Goal: Information Seeking & Learning: Learn about a topic

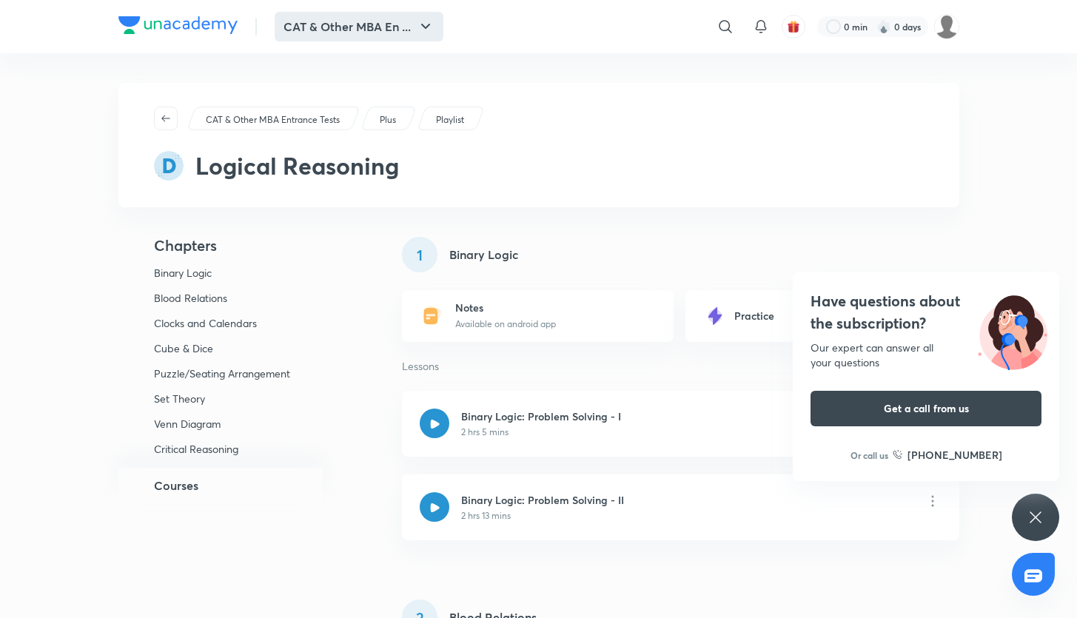
click at [354, 21] on button "CAT & Other MBA En ..." at bounding box center [359, 27] width 169 height 30
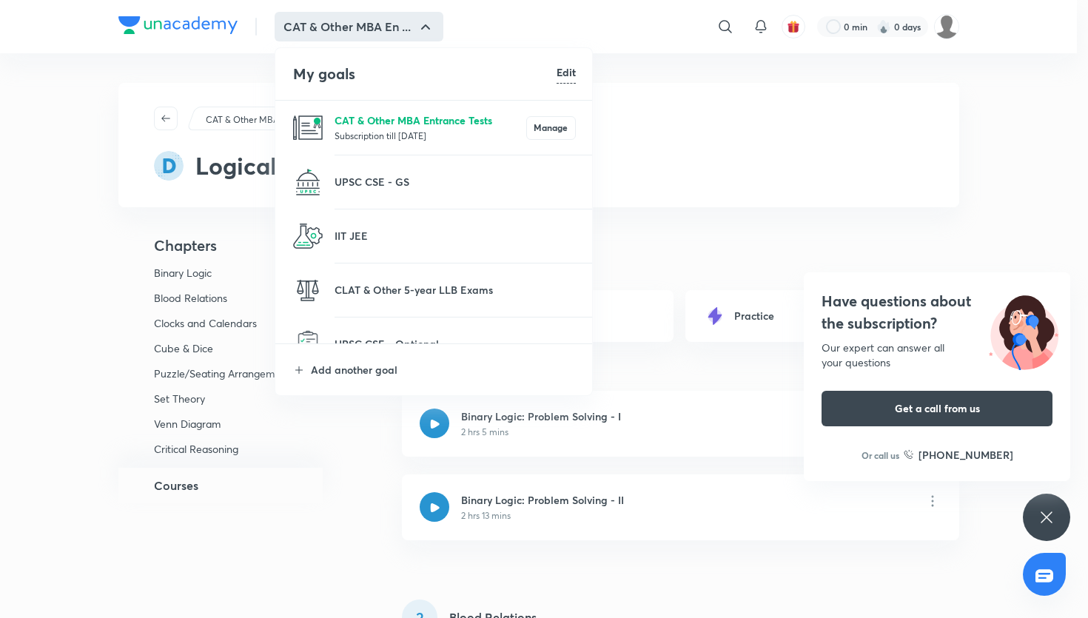
click at [395, 116] on p "CAT & Other MBA Entrance Tests" at bounding box center [430, 120] width 192 height 16
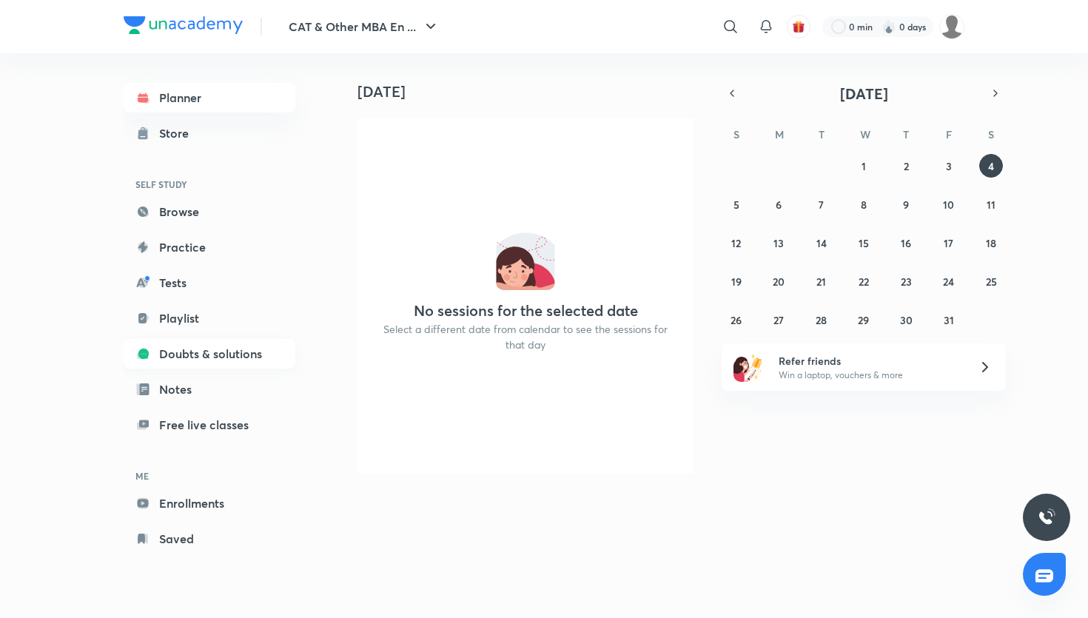
click at [212, 354] on link "Doubts & solutions" at bounding box center [210, 354] width 172 height 30
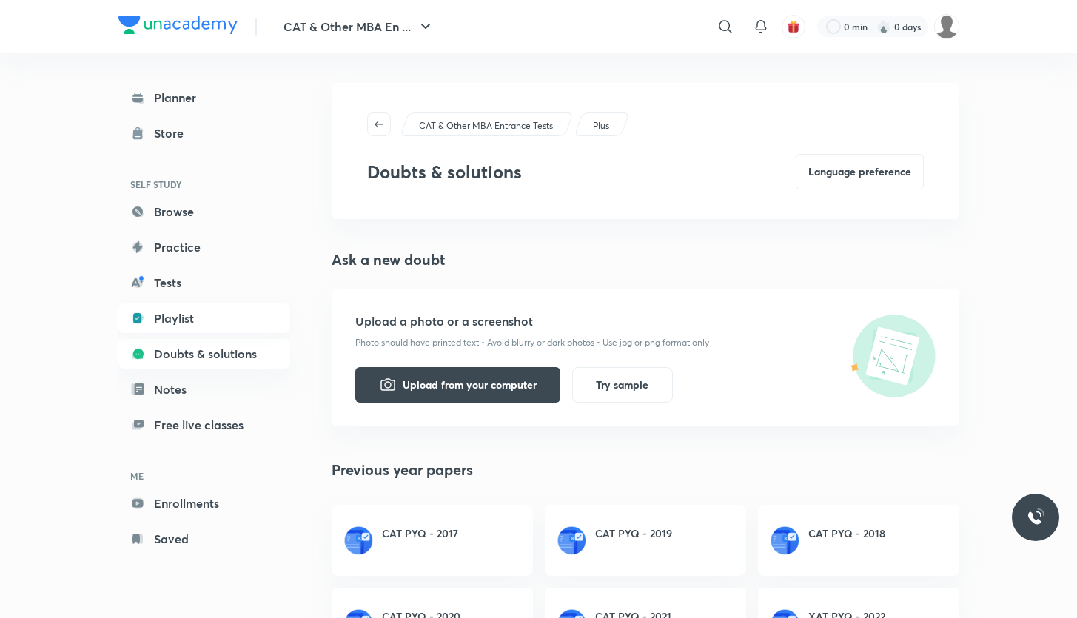
click at [200, 308] on link "Playlist" at bounding box center [204, 318] width 172 height 30
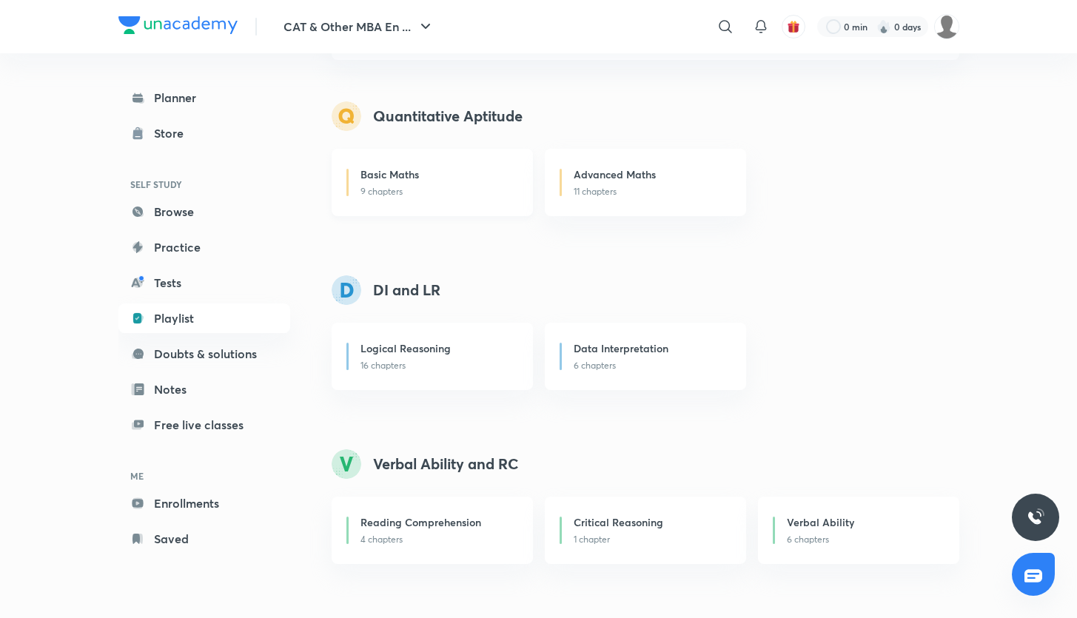
scroll to position [135, 0]
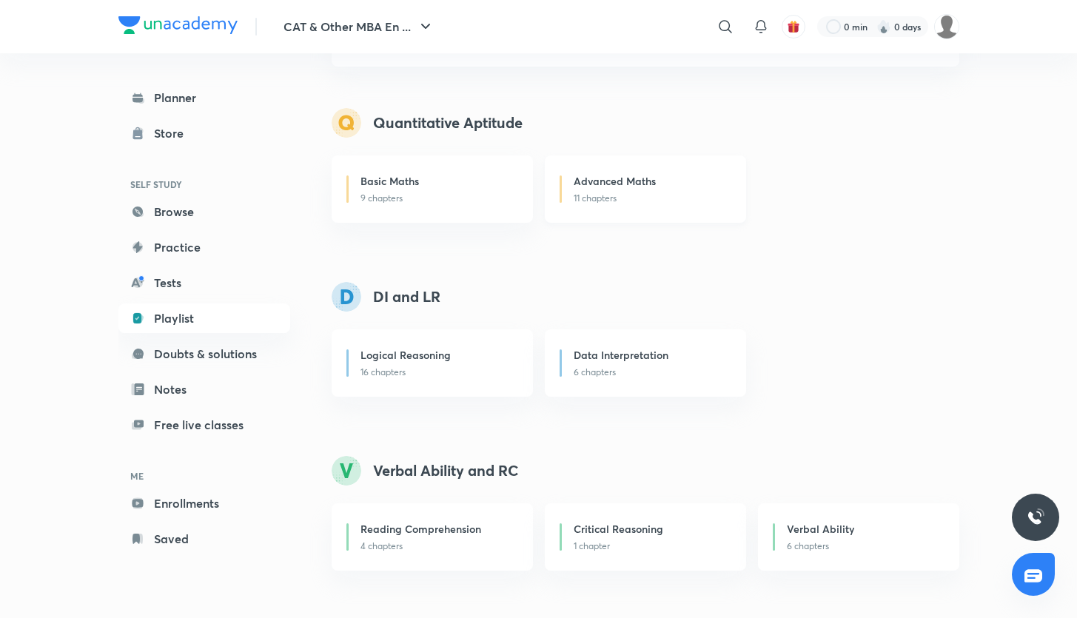
click at [583, 199] on p "11 chapters" at bounding box center [650, 198] width 154 height 13
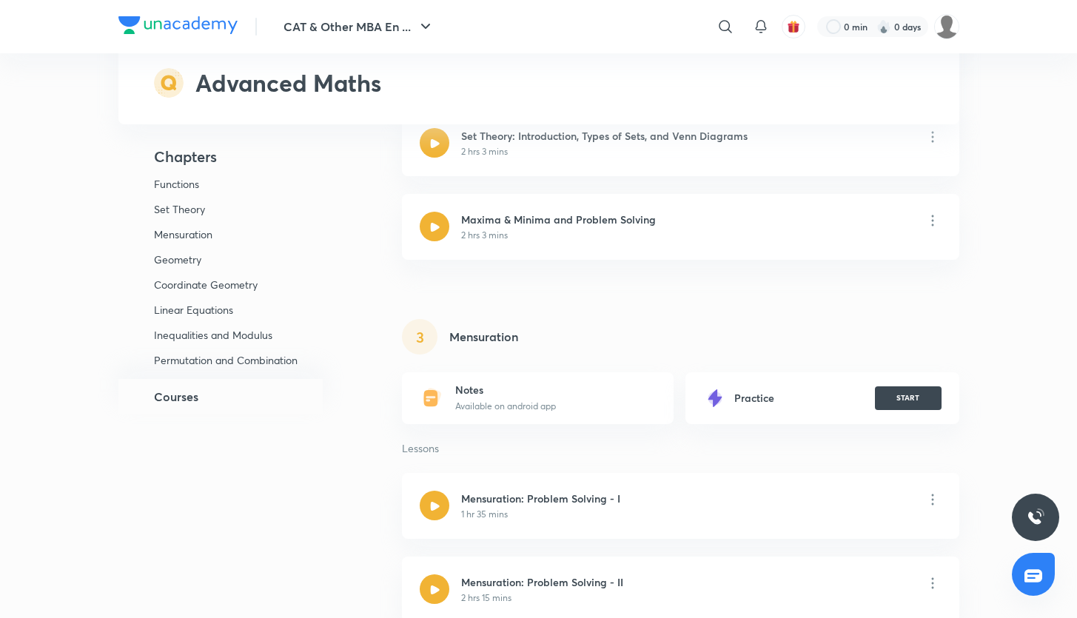
scroll to position [560, 0]
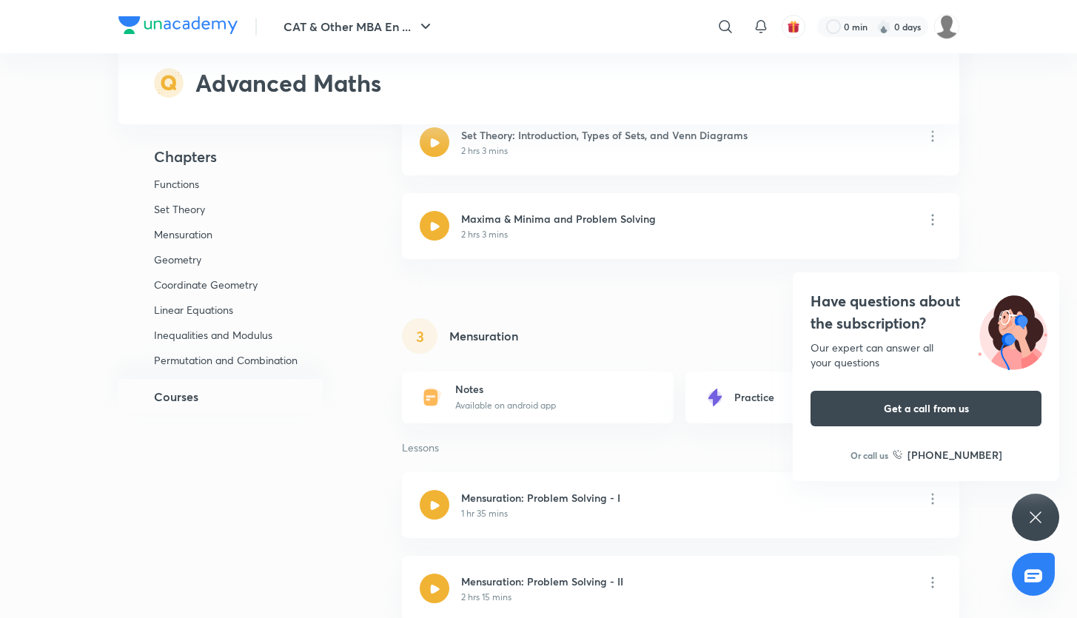
click at [1026, 502] on div "Have questions about the subscription? Our expert can answer all your questions…" at bounding box center [1034, 517] width 47 height 47
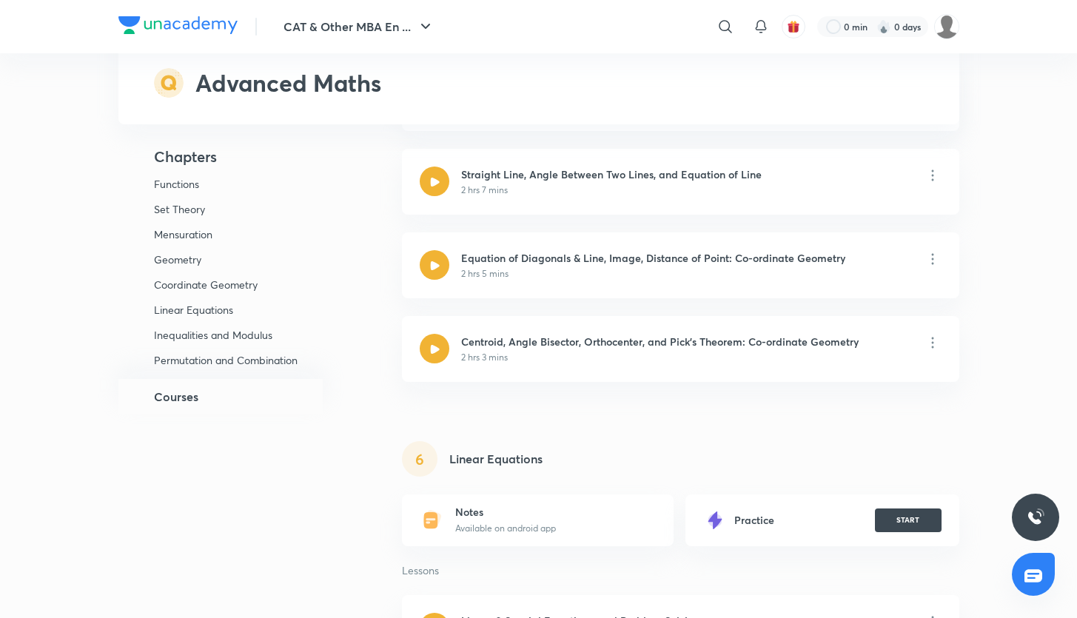
scroll to position [1779, 0]
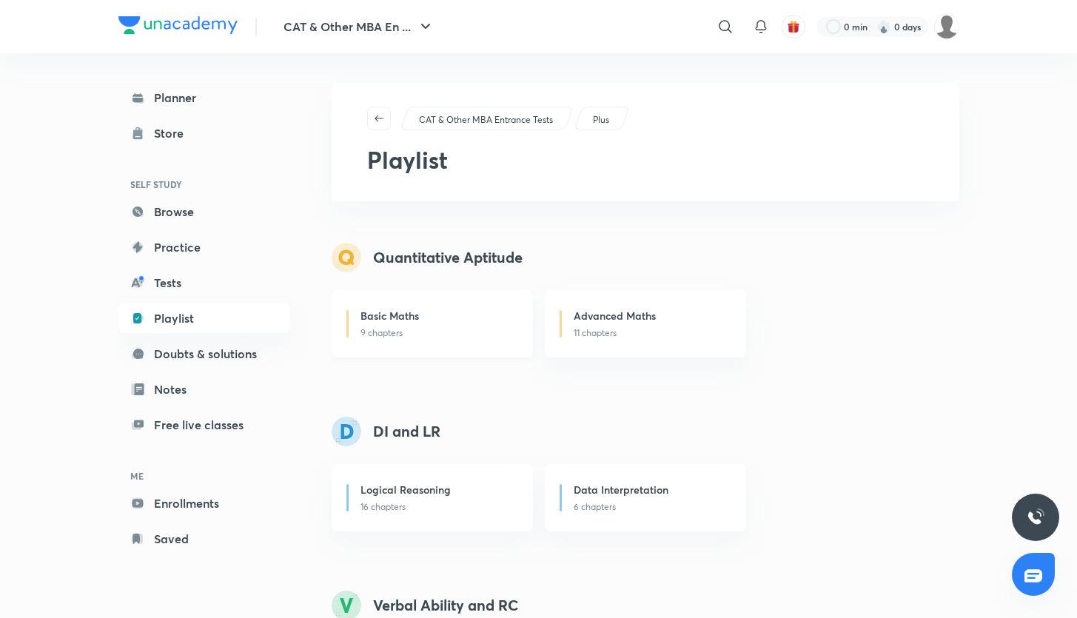
click at [410, 319] on h6 "Basic Maths" at bounding box center [389, 316] width 58 height 16
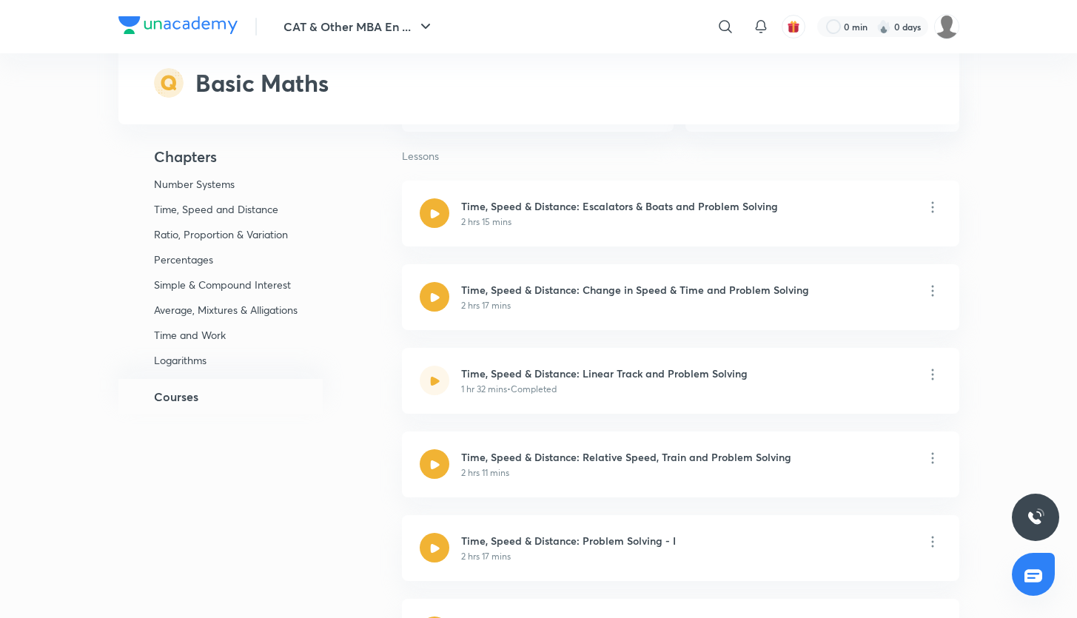
scroll to position [1159, 0]
click at [204, 307] on p "Average, Mixtures & Alligations" at bounding box center [226, 309] width 144 height 13
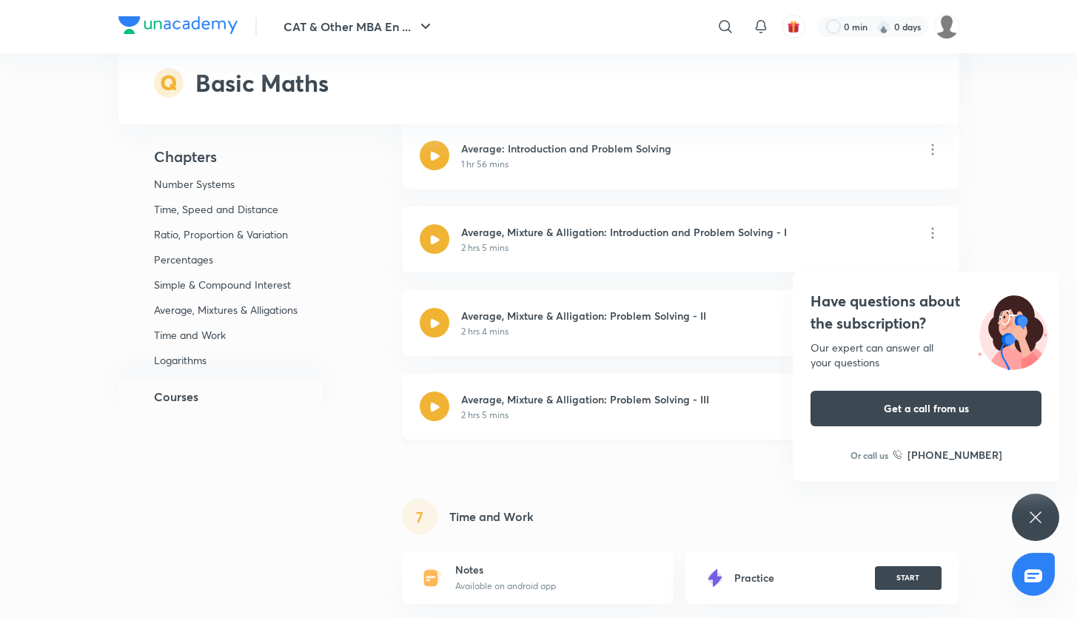
scroll to position [4341, 0]
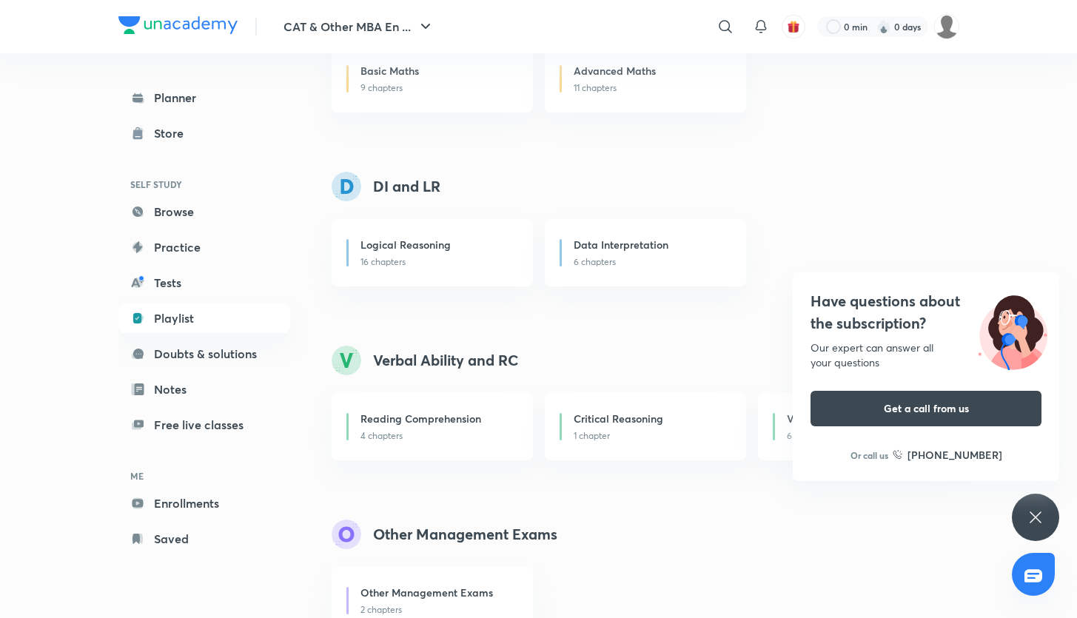
scroll to position [235, 0]
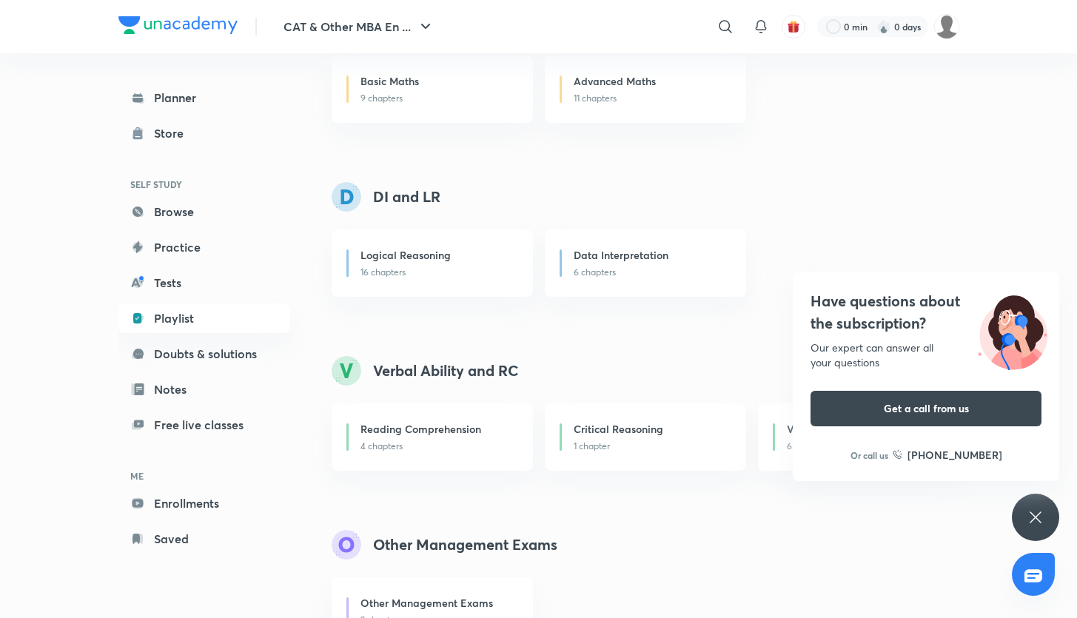
click at [1023, 525] on div "Have questions about the subscription? Our expert can answer all your questions…" at bounding box center [1034, 517] width 47 height 47
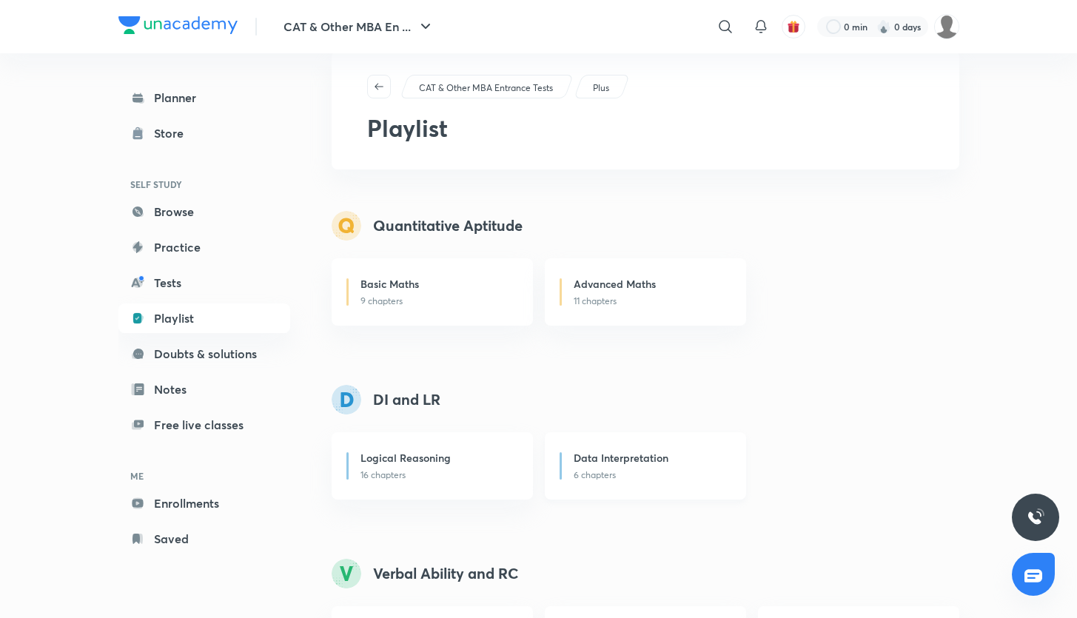
scroll to position [18, 0]
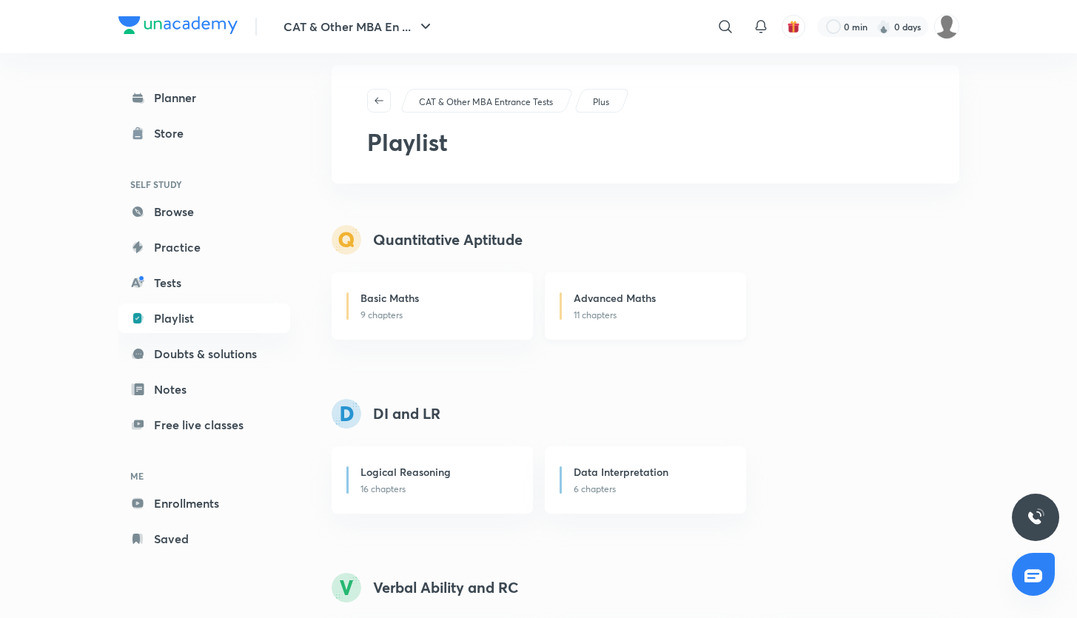
click at [593, 309] on p "11 chapters" at bounding box center [650, 315] width 154 height 13
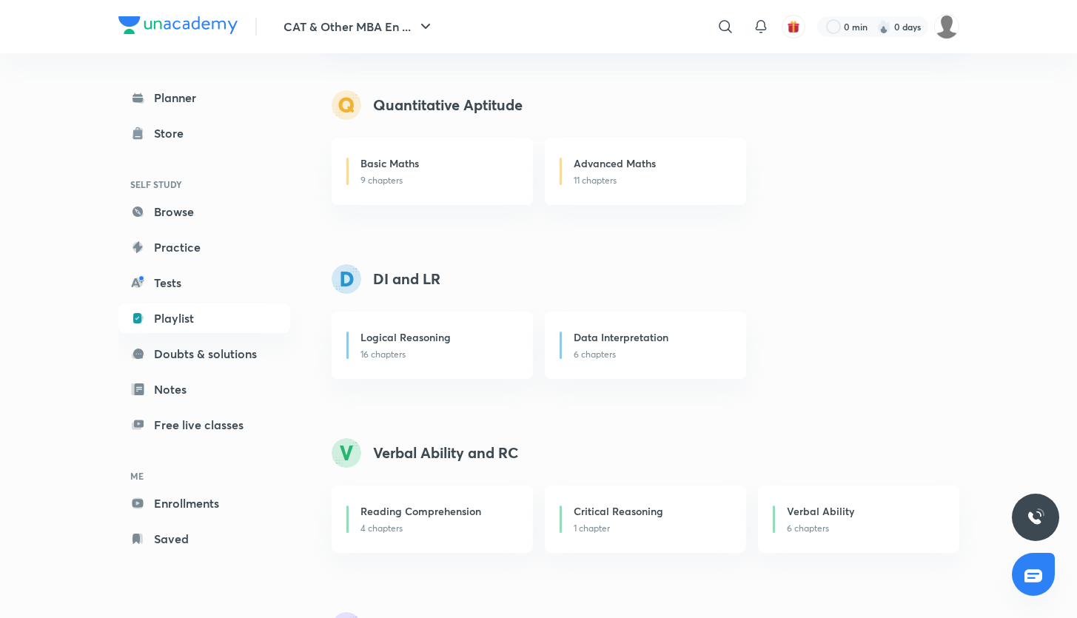
scroll to position [161, 0]
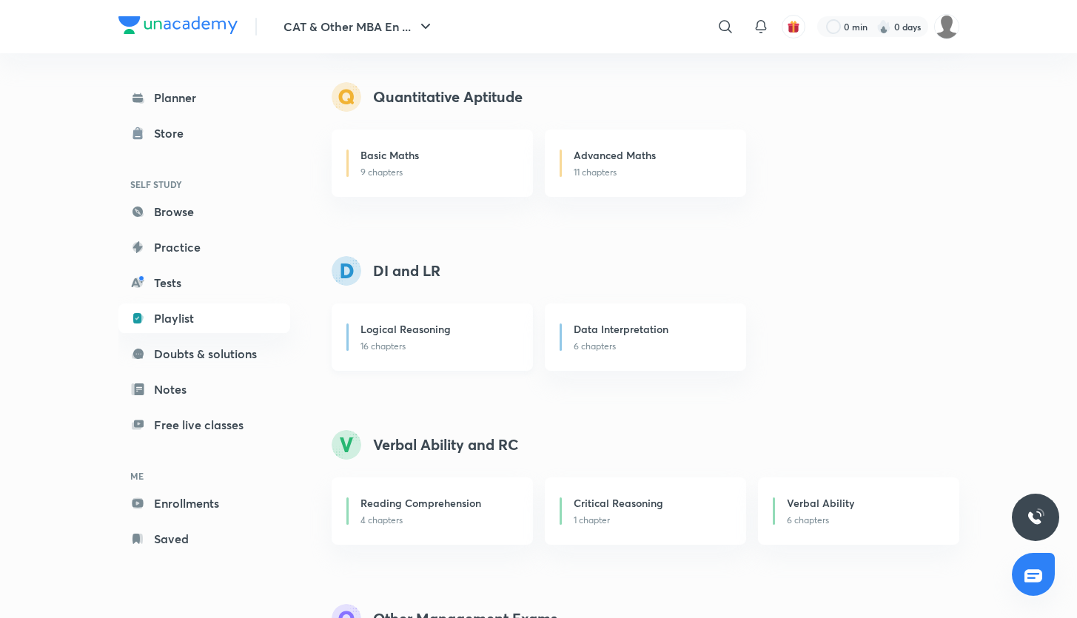
click at [404, 346] on p "16 chapters" at bounding box center [437, 346] width 154 height 13
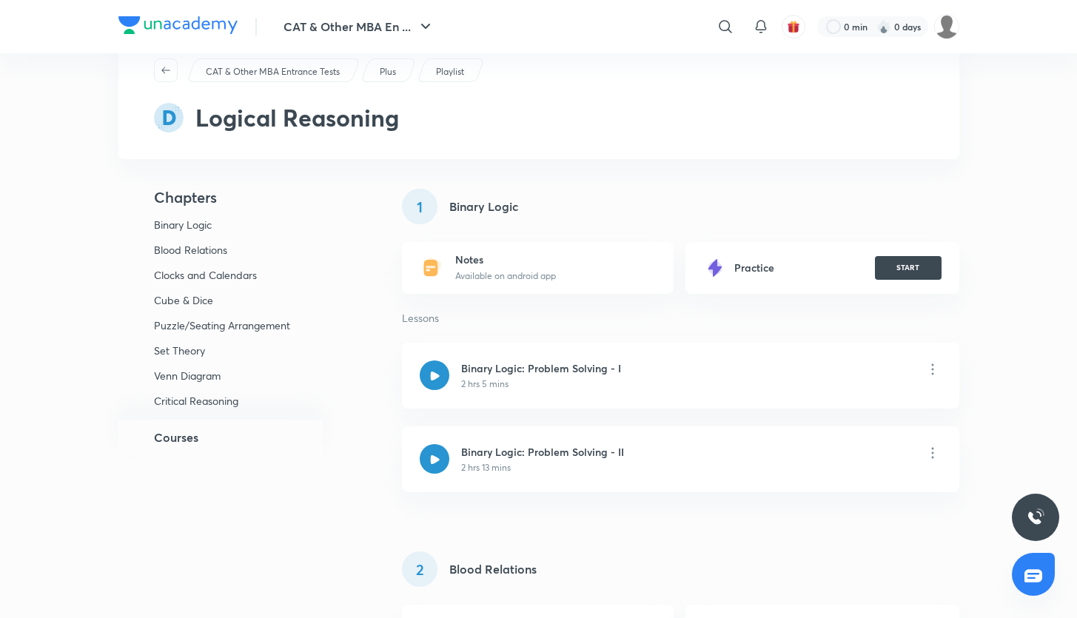
scroll to position [49, 0]
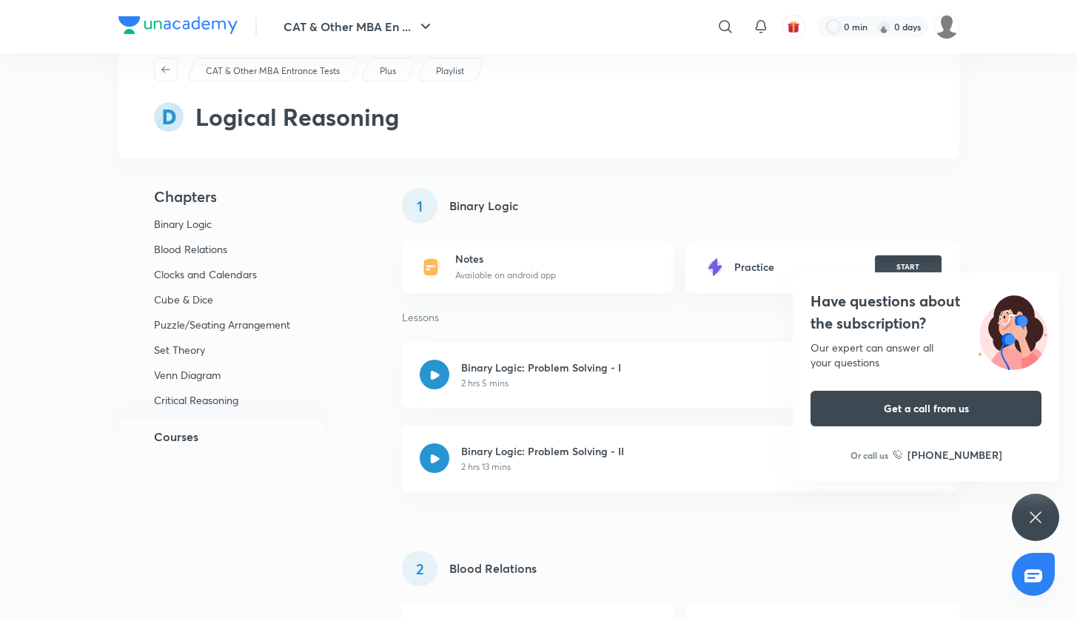
click at [1023, 503] on div "Have questions about the subscription? Our expert can answer all your questions…" at bounding box center [1034, 517] width 47 height 47
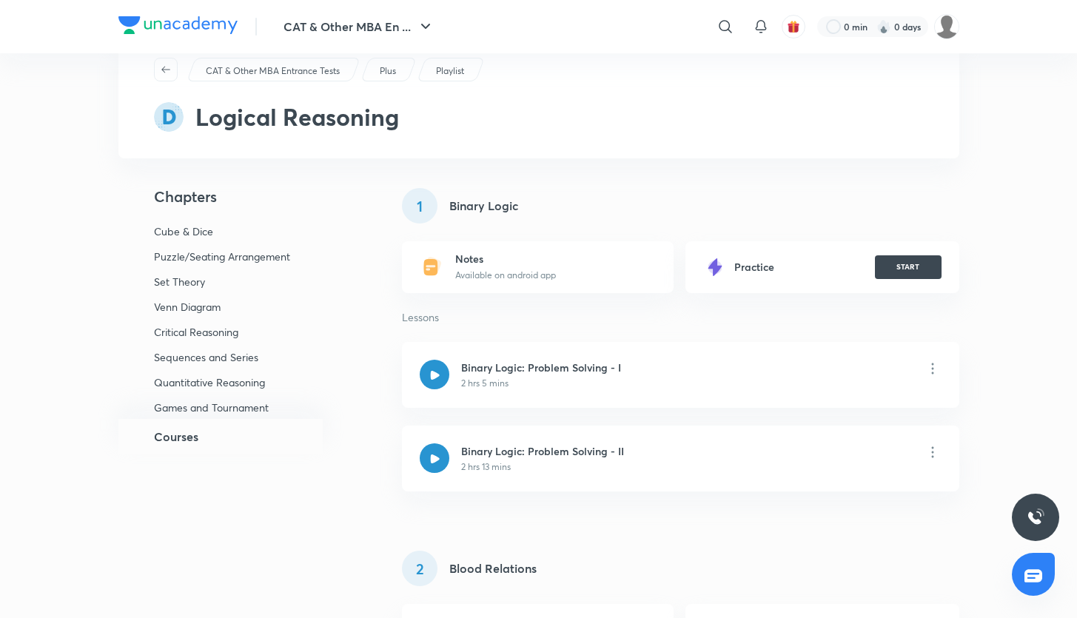
scroll to position [67, 0]
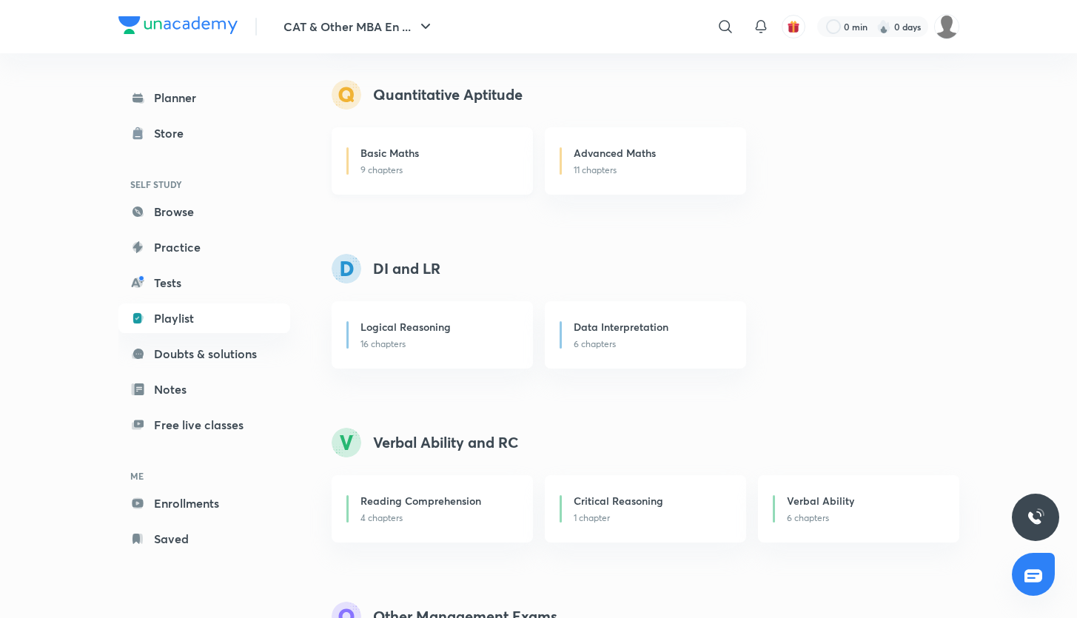
scroll to position [167, 0]
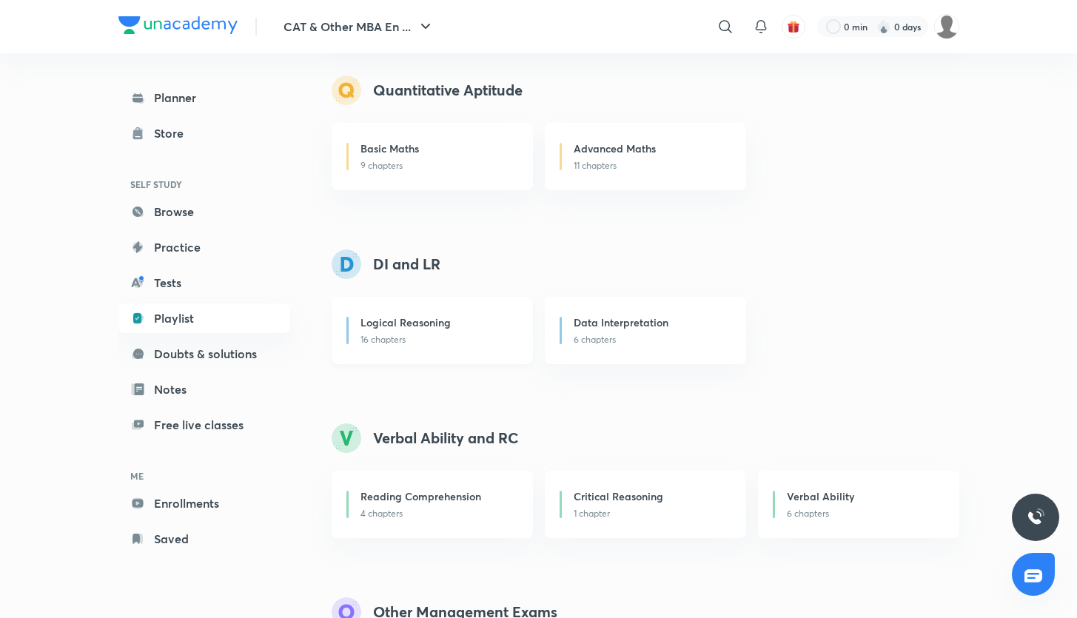
click at [406, 334] on p "16 chapters" at bounding box center [437, 339] width 154 height 13
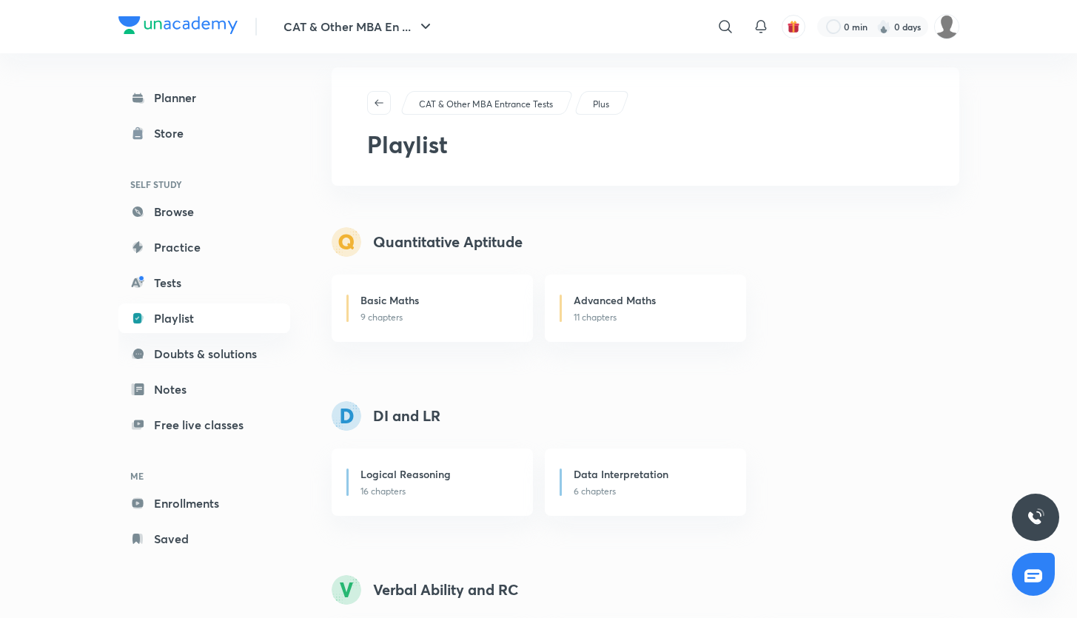
scroll to position [26, 0]
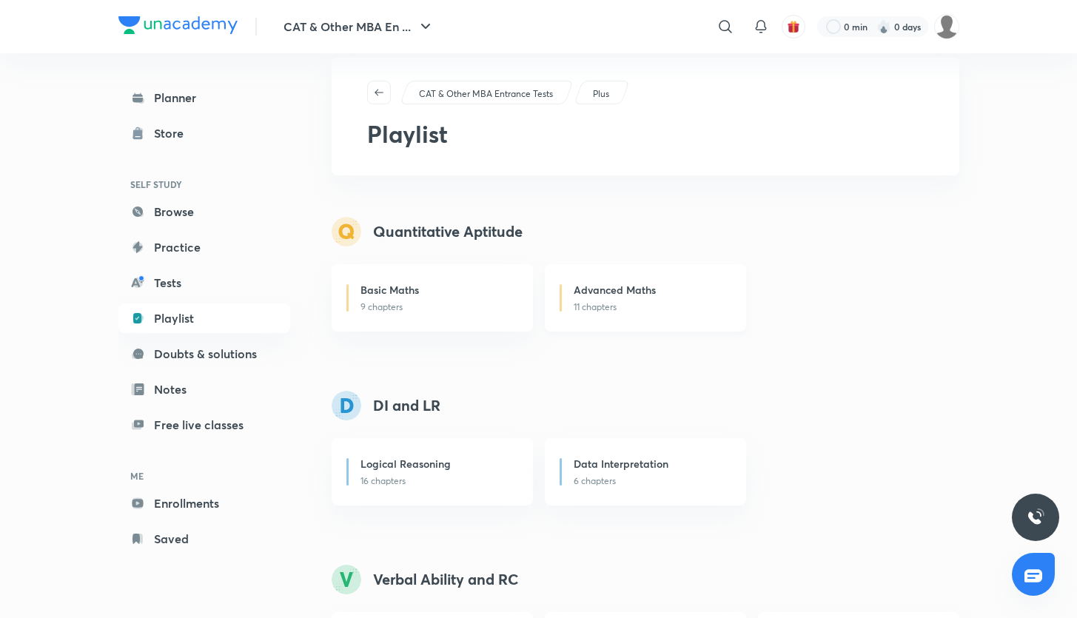
click at [610, 301] on p "11 chapters" at bounding box center [650, 306] width 154 height 13
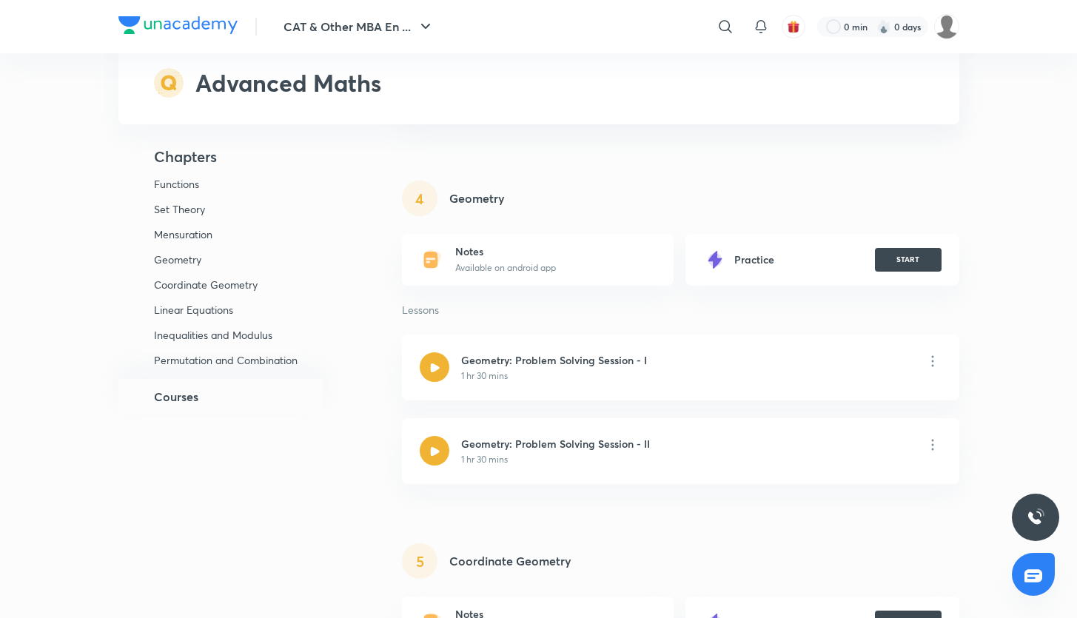
scroll to position [1148, 0]
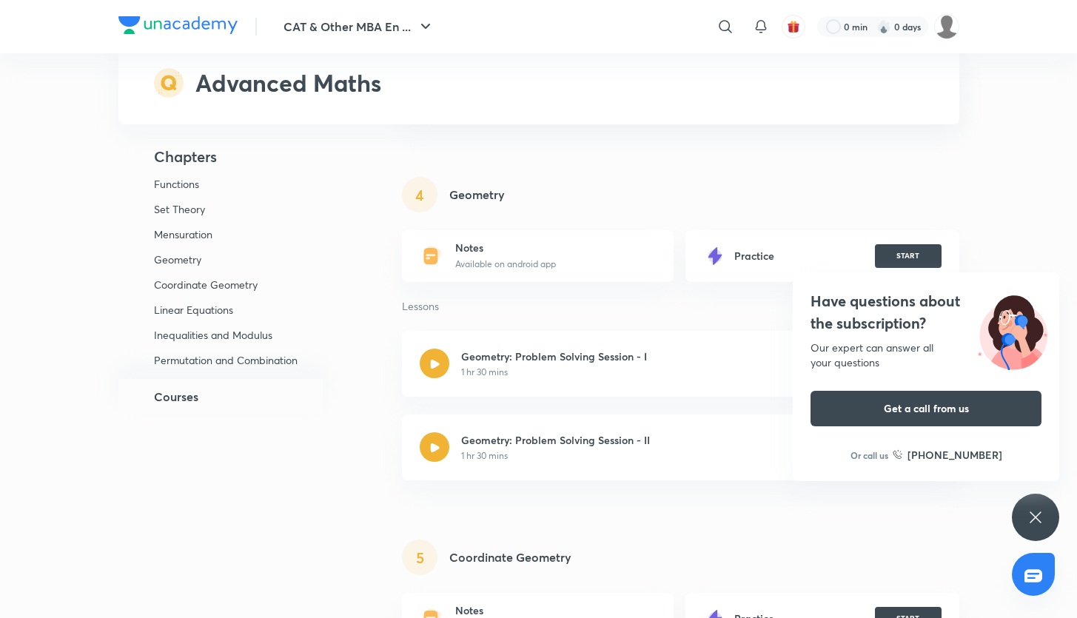
click at [1034, 519] on icon at bounding box center [1035, 517] width 18 height 18
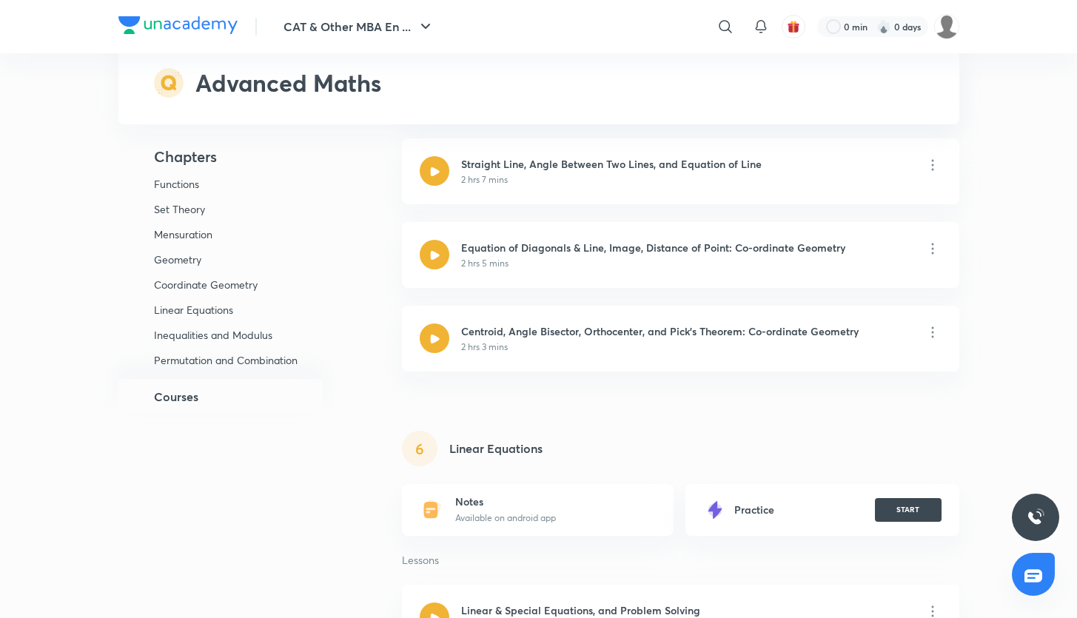
scroll to position [1787, 0]
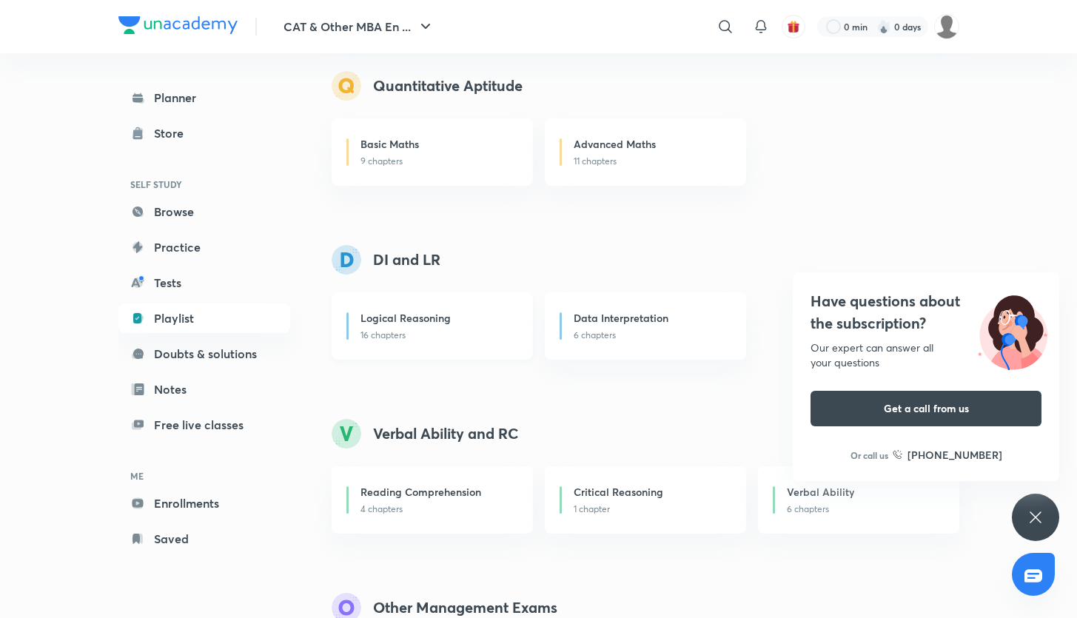
scroll to position [175, 0]
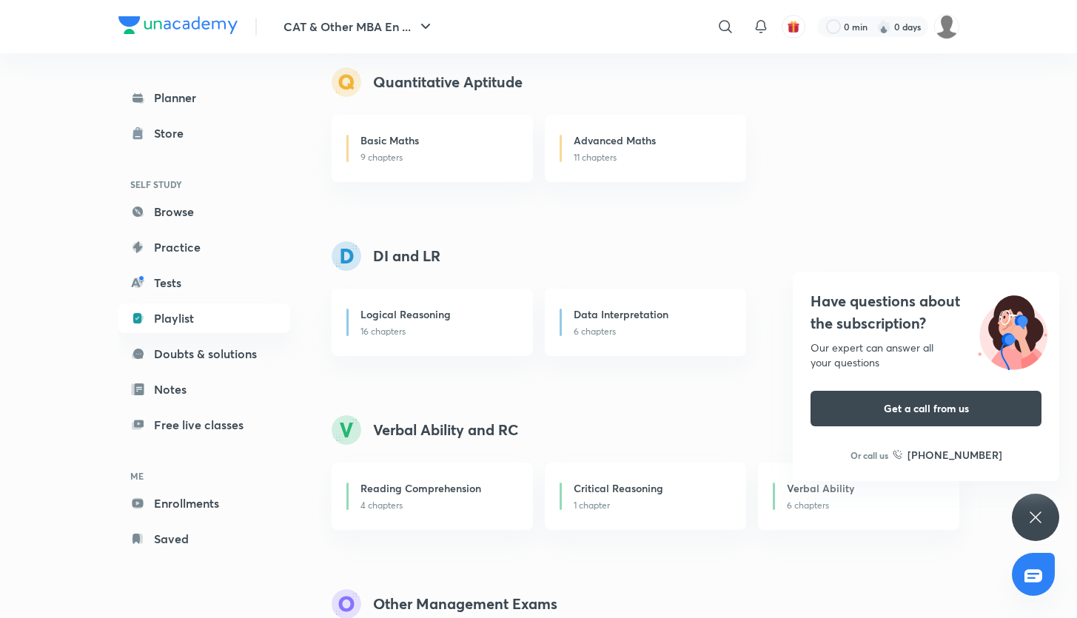
click at [1025, 508] on div "Have questions about the subscription? Our expert can answer all your questions…" at bounding box center [1034, 517] width 47 height 47
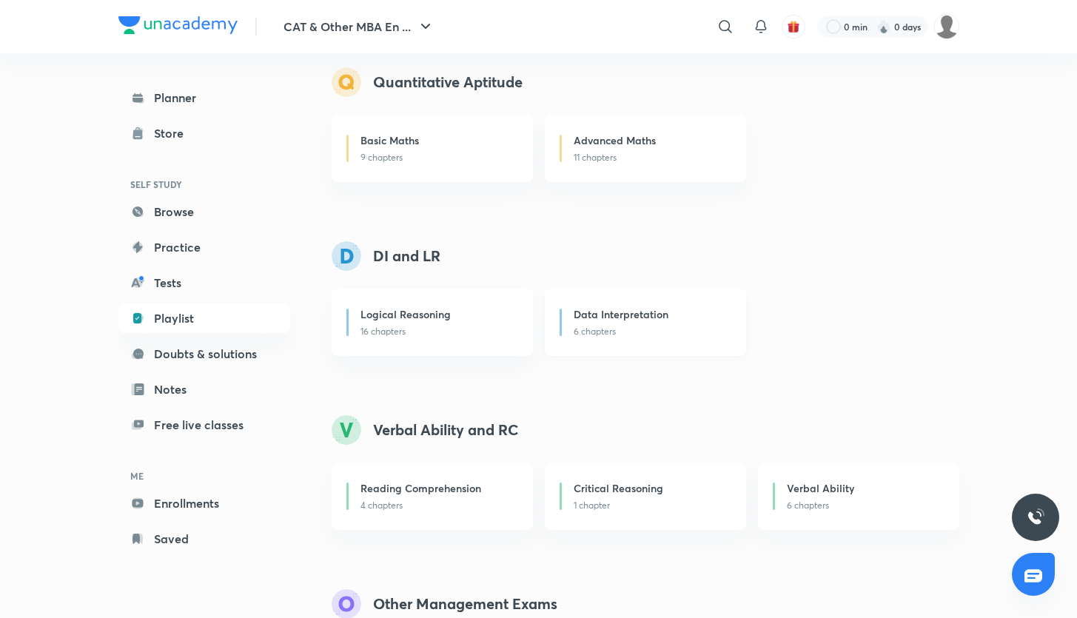
click at [588, 318] on h6 "Data Interpretation" at bounding box center [620, 314] width 95 height 16
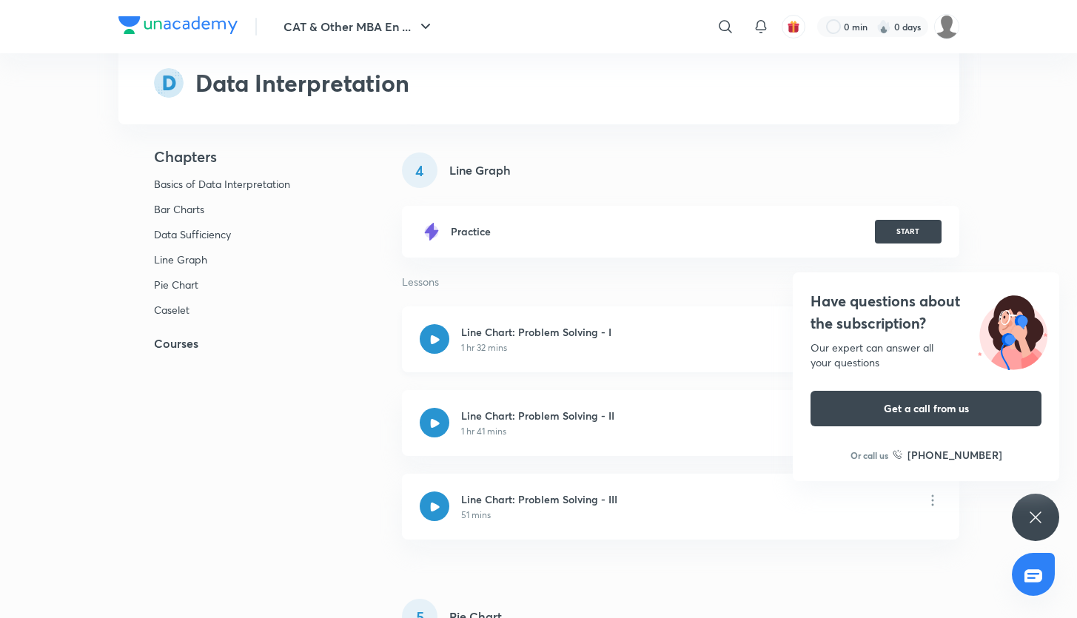
scroll to position [2346, 0]
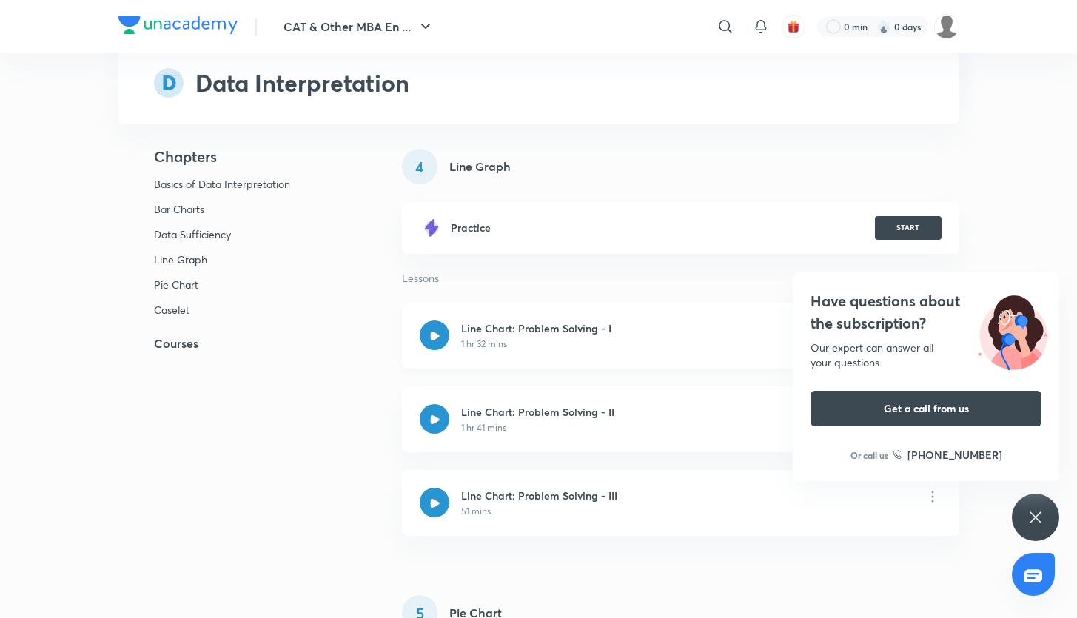
click at [442, 340] on div at bounding box center [435, 335] width 30 height 30
click at [1022, 522] on div "Have questions about the subscription? Our expert can answer all your questions…" at bounding box center [1034, 517] width 47 height 47
